Goal: Information Seeking & Learning: Learn about a topic

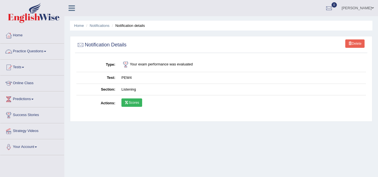
click at [41, 48] on link "Practice Questions" at bounding box center [32, 51] width 64 height 14
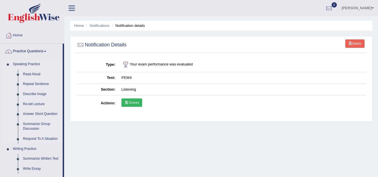
click at [44, 92] on link "Describe Image" at bounding box center [41, 94] width 42 height 10
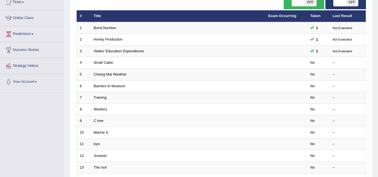
scroll to position [99, 0]
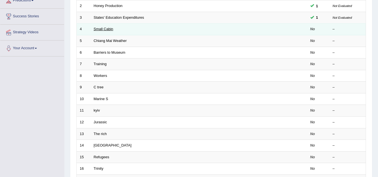
click at [106, 29] on link "Small Cabin" at bounding box center [104, 29] width 20 height 4
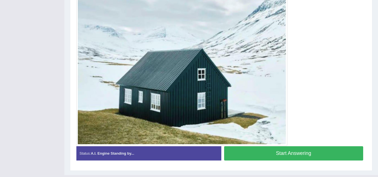
scroll to position [168, 0]
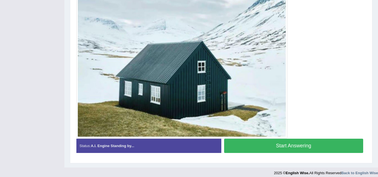
click at [271, 149] on button "Start Answering" at bounding box center [293, 146] width 139 height 14
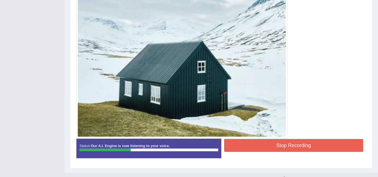
click at [281, 110] on img at bounding box center [182, 50] width 208 height 174
click at [279, 146] on button "Stop Recording" at bounding box center [293, 145] width 139 height 13
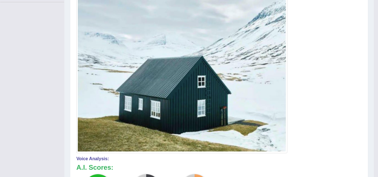
scroll to position [156, 0]
